Goal: Information Seeking & Learning: Learn about a topic

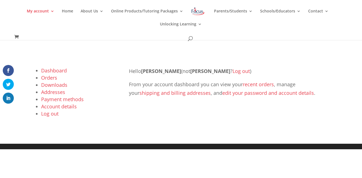
click at [55, 72] on link "Dashboard" at bounding box center [54, 70] width 26 height 7
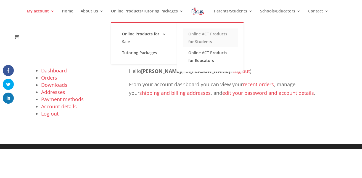
click at [216, 35] on link "Online ACT Products for Students" at bounding box center [210, 37] width 55 height 19
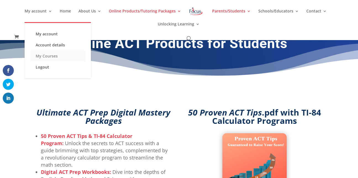
click at [44, 53] on link "My Courses" at bounding box center [57, 56] width 55 height 11
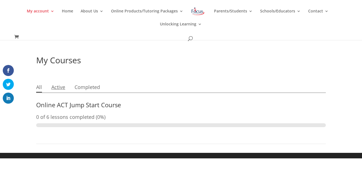
click at [57, 89] on link "Active" at bounding box center [58, 88] width 14 height 10
click at [76, 84] on link "Completed" at bounding box center [87, 88] width 25 height 10
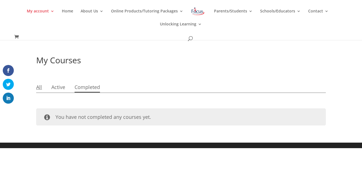
click at [41, 89] on link "All" at bounding box center [39, 88] width 6 height 10
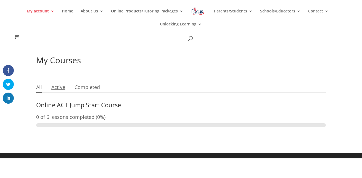
click at [58, 90] on link "Active" at bounding box center [58, 88] width 14 height 10
click at [85, 70] on article "My Courses All Active Completed Online ACT Jump Start Course 0 of 6 lessons com…" at bounding box center [181, 100] width 290 height 88
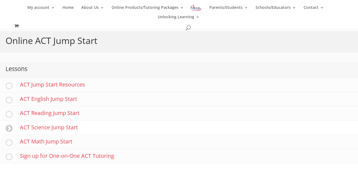
scroll to position [86, 0]
click at [48, 141] on link "ACT Math Jump Start" at bounding box center [179, 141] width 358 height 14
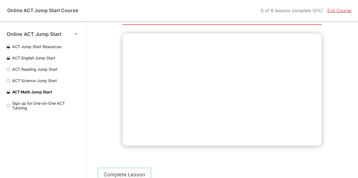
scroll to position [30, 0]
